Goal: Transaction & Acquisition: Purchase product/service

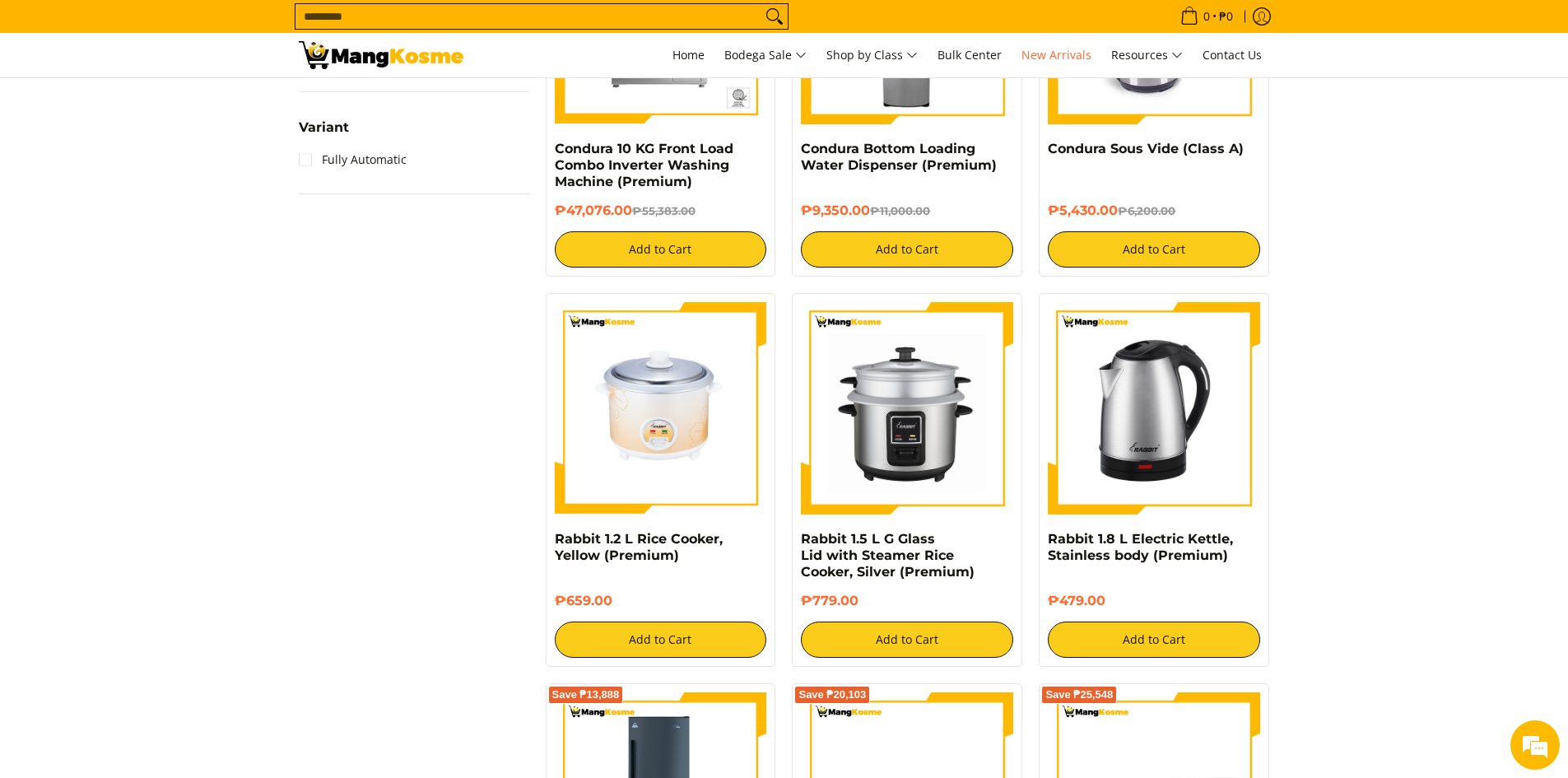
scroll to position [2140, 0]
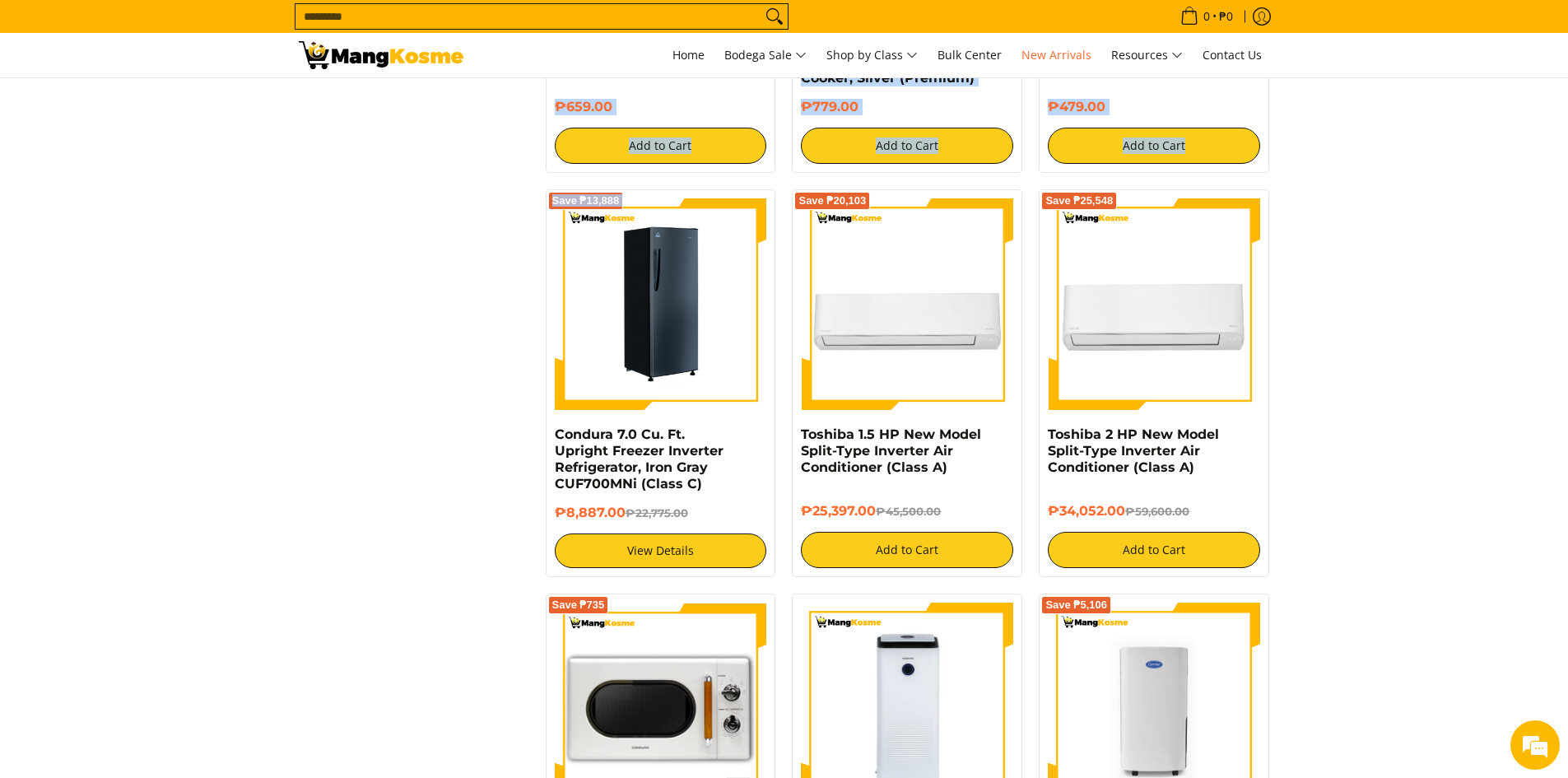
drag, startPoint x: 512, startPoint y: 201, endPoint x: 584, endPoint y: 362, distance: 176.4
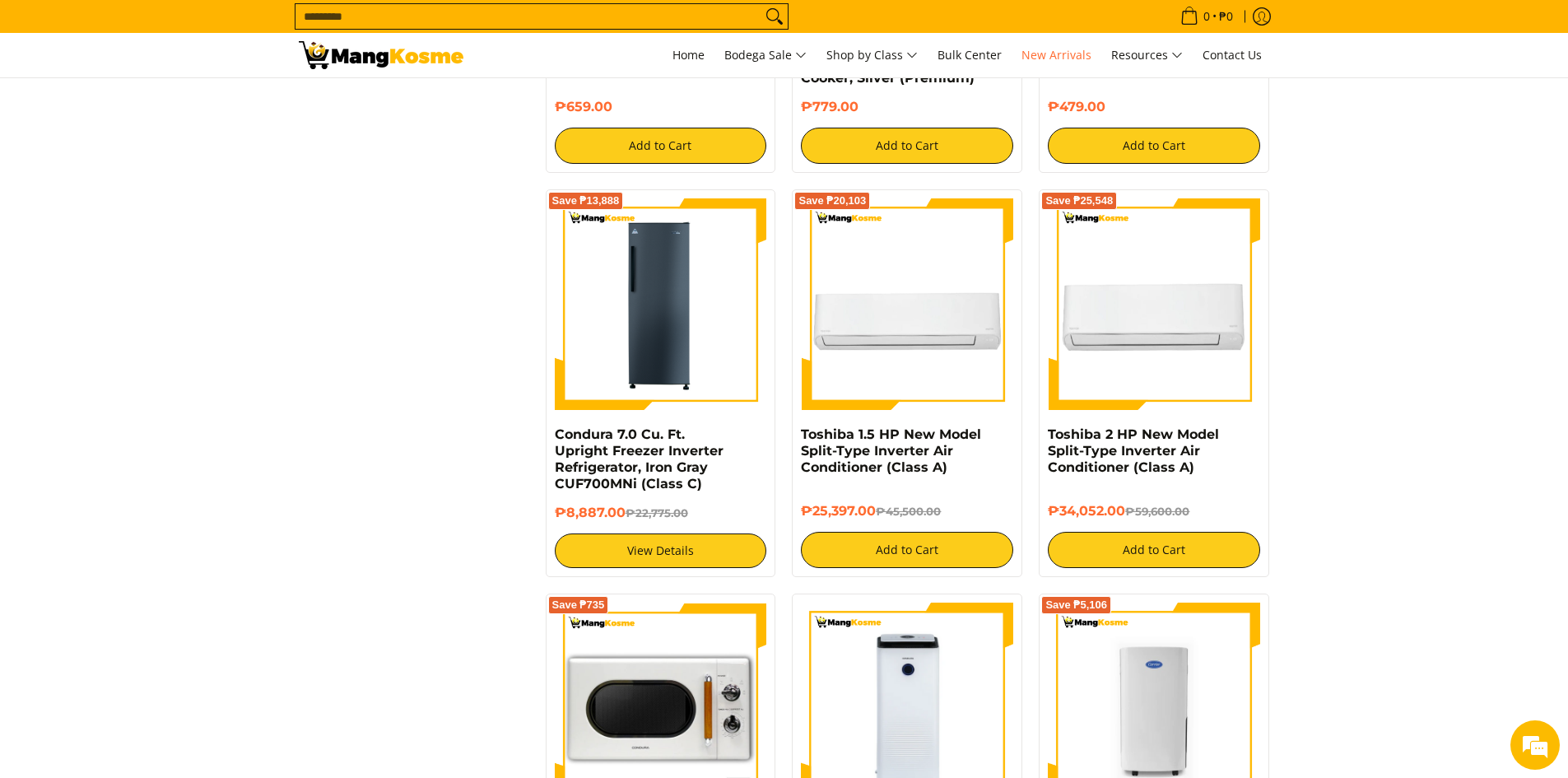
click at [683, 296] on img at bounding box center [661, 305] width 212 height 212
